Goal: Information Seeking & Learning: Check status

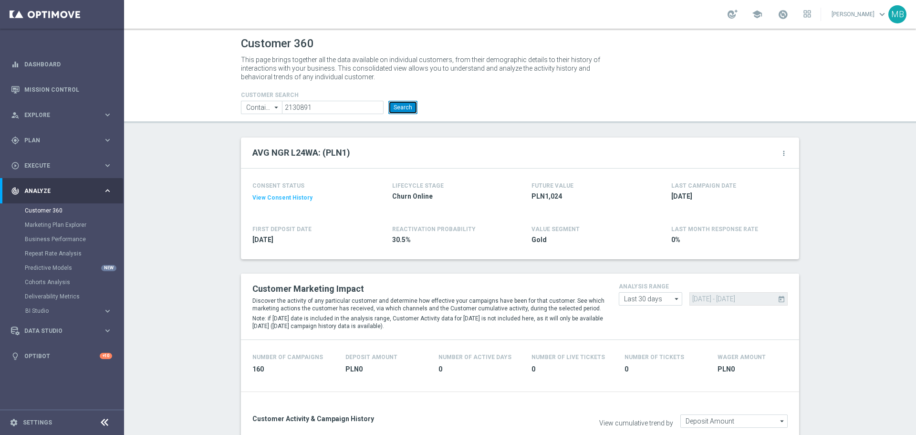
click at [393, 108] on button "Search" at bounding box center [402, 107] width 29 height 13
click at [388, 107] on button "Search" at bounding box center [402, 107] width 29 height 13
click at [399, 110] on button "Search" at bounding box center [402, 107] width 29 height 13
click at [305, 110] on input "2130891" at bounding box center [333, 107] width 102 height 13
click at [307, 110] on input "2130891" at bounding box center [333, 107] width 102 height 13
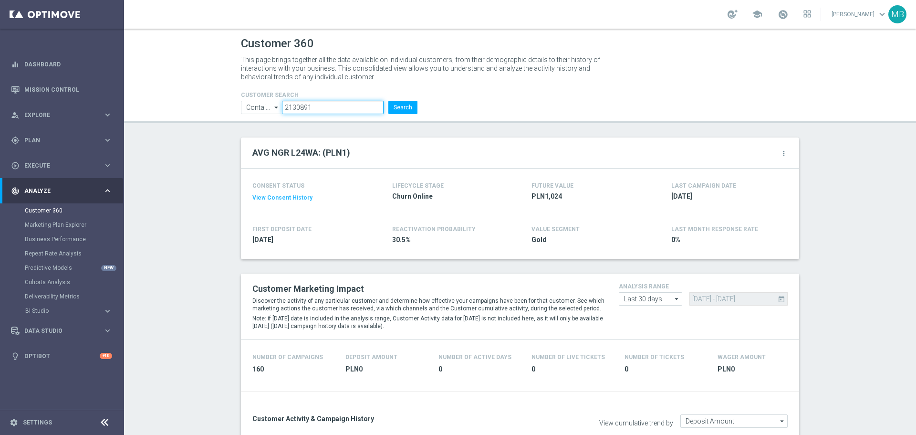
drag, startPoint x: 307, startPoint y: 110, endPoint x: 313, endPoint y: 108, distance: 6.0
click at [307, 110] on input "2130891" at bounding box center [333, 107] width 102 height 13
paste input "1389257"
type input "1389257"
click at [398, 102] on button "Search" at bounding box center [402, 107] width 29 height 13
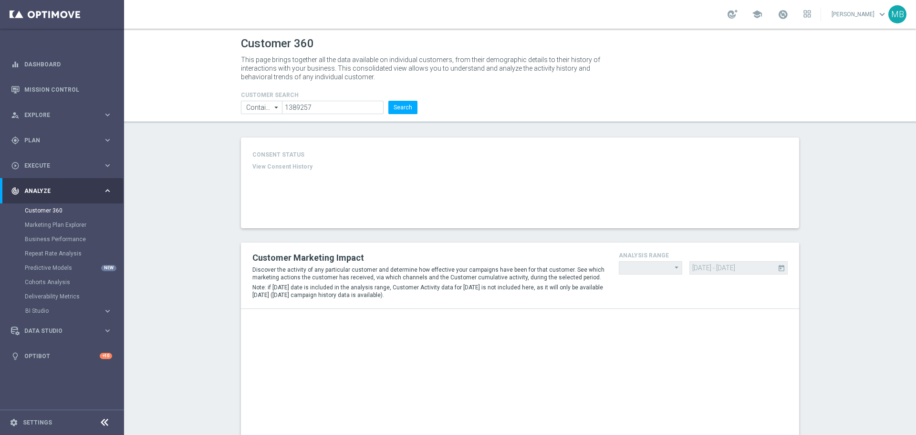
type input "Last 30 days"
type input "Deposit Amount"
type input "Last 30 days"
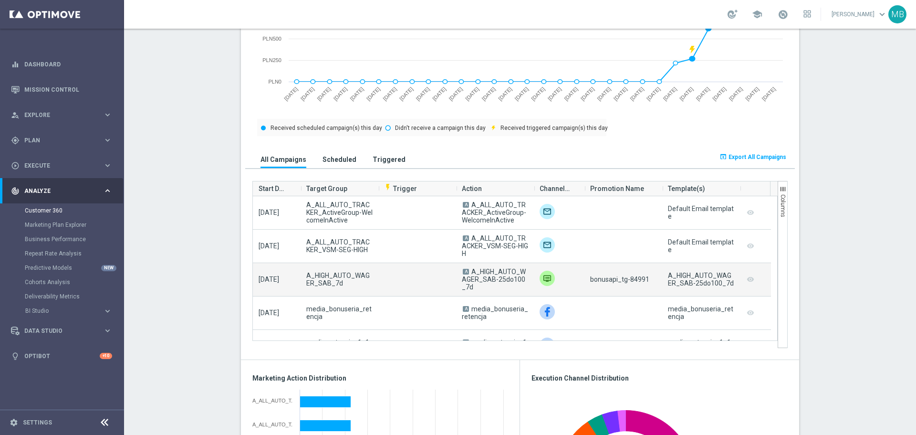
click at [633, 282] on span "bonusapi_tg-84991" at bounding box center [619, 279] width 59 height 8
copy span "84991"
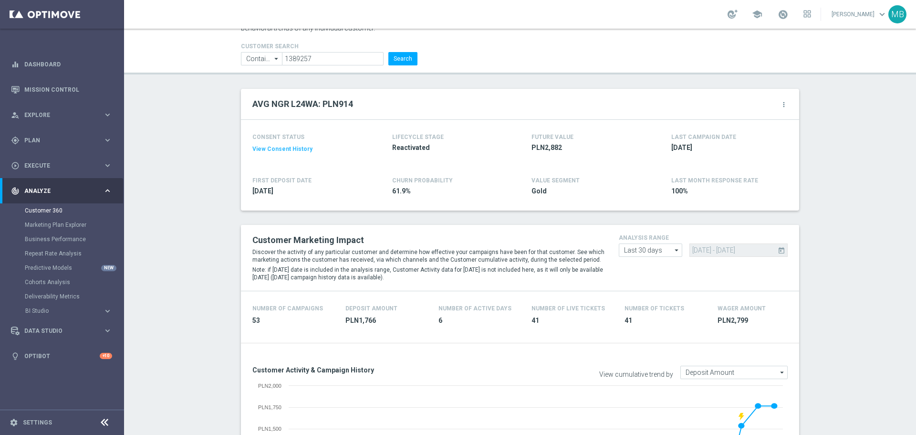
scroll to position [48, 0]
click at [400, 55] on button "Search" at bounding box center [402, 59] width 29 height 13
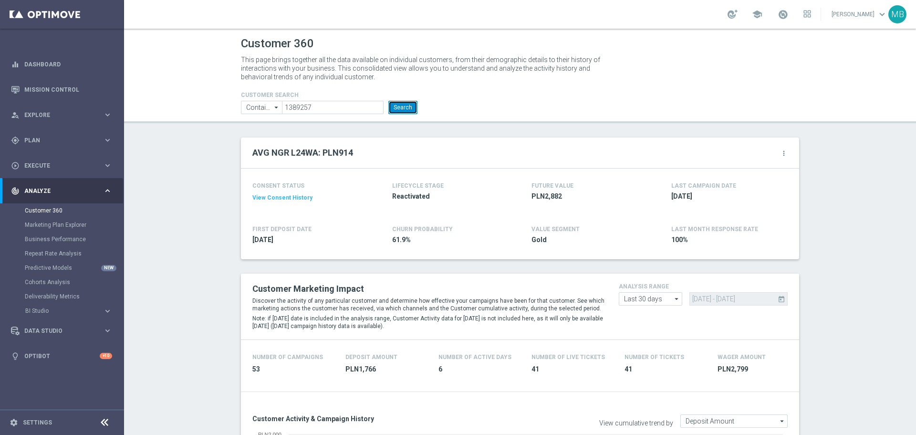
click at [402, 109] on button "Search" at bounding box center [402, 107] width 29 height 13
